Goal: Share content: Share content

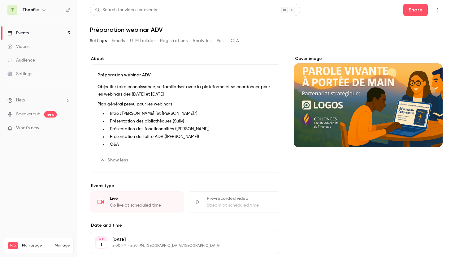
click at [22, 34] on div "Events" at bounding box center [17, 33] width 21 height 6
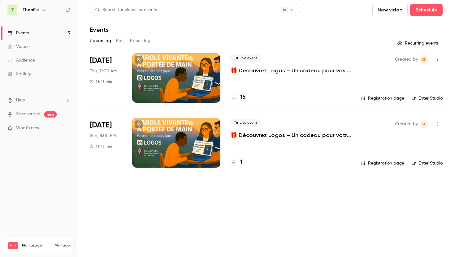
click at [287, 133] on p "🎁 Découvrez Logos – Un cadeau pour votre ministère" at bounding box center [290, 134] width 121 height 7
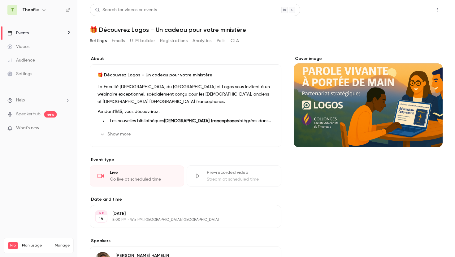
click at [418, 9] on button "Share" at bounding box center [415, 10] width 24 height 12
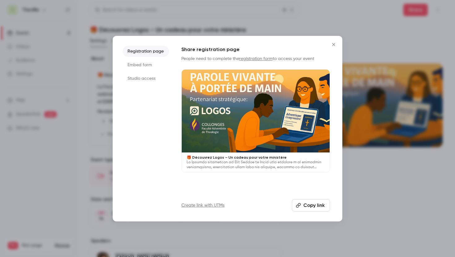
click at [312, 205] on button "Copy link" at bounding box center [311, 205] width 38 height 12
click at [334, 45] on icon "Close" at bounding box center [333, 44] width 7 height 5
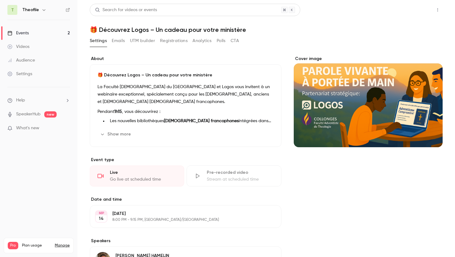
click at [419, 8] on button "Share" at bounding box center [415, 10] width 24 height 12
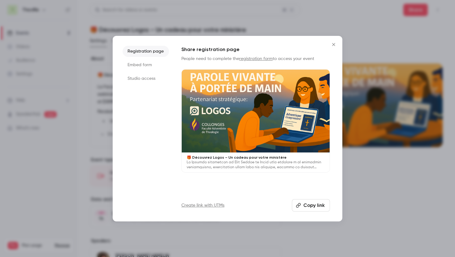
click at [142, 79] on li "Studio access" at bounding box center [145, 78] width 46 height 11
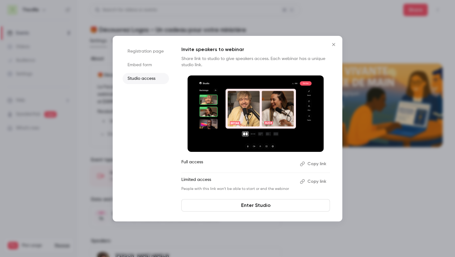
click at [309, 183] on button "Copy link" at bounding box center [313, 182] width 32 height 10
click at [333, 45] on icon "Close" at bounding box center [333, 44] width 7 height 5
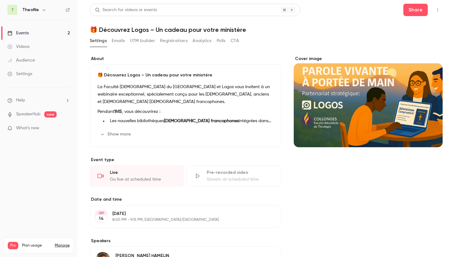
click at [29, 31] on link "Events 2" at bounding box center [38, 33] width 77 height 14
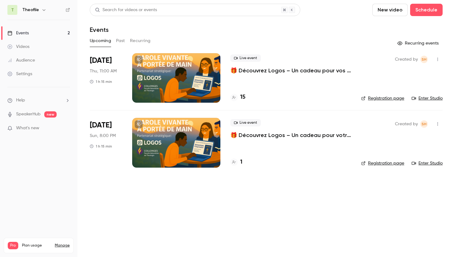
click at [264, 70] on p "🎁 Découvrez Logos – Un cadeau pour vos études de théologie" at bounding box center [290, 70] width 121 height 7
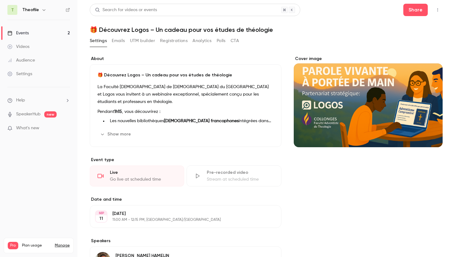
click at [438, 11] on icon "button" at bounding box center [437, 10] width 5 height 4
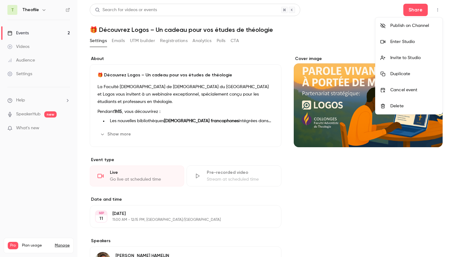
click at [402, 59] on div "Invite to Studio" at bounding box center [413, 58] width 47 height 6
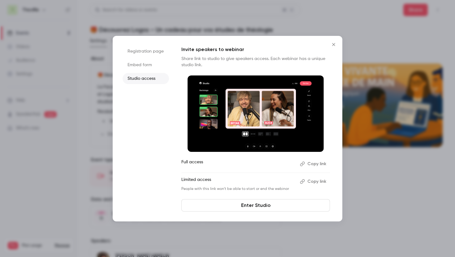
click at [333, 45] on icon "Close" at bounding box center [333, 44] width 3 height 3
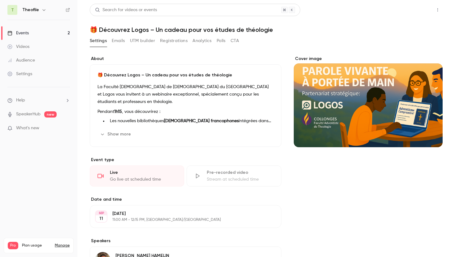
click at [405, 12] on button "Share" at bounding box center [415, 10] width 24 height 12
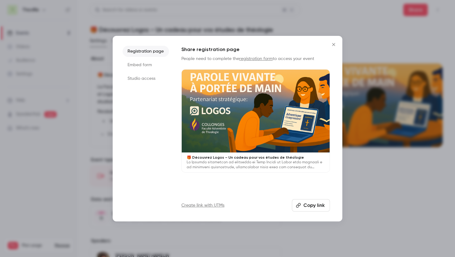
click at [310, 207] on button "Copy link" at bounding box center [311, 205] width 38 height 12
click at [333, 44] on icon "Close" at bounding box center [333, 44] width 3 height 3
